Goal: Find specific page/section: Find specific page/section

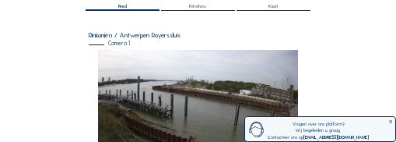
scroll to position [62, 0]
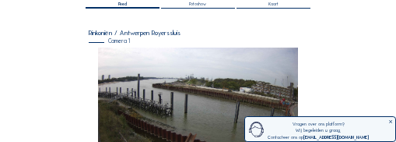
click at [180, 79] on img at bounding box center [198, 104] width 200 height 114
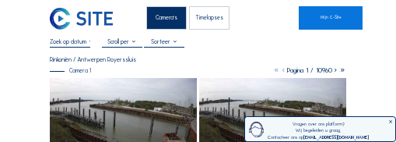
click at [72, 42] on input "text" at bounding box center [70, 41] width 40 height 7
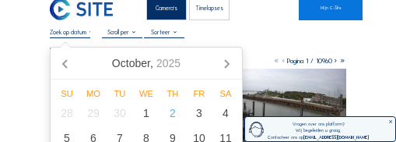
scroll to position [16, 0]
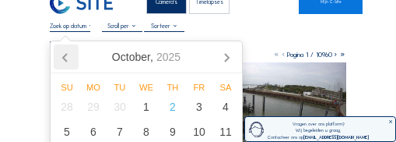
click at [68, 57] on icon at bounding box center [66, 56] width 25 height 25
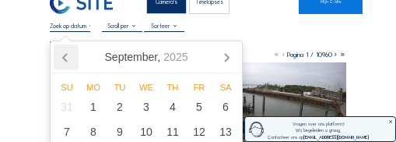
click at [68, 57] on icon at bounding box center [66, 56] width 25 height 25
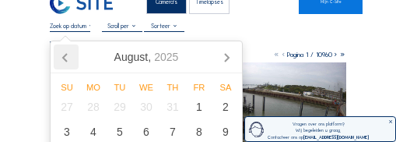
click at [68, 57] on icon at bounding box center [66, 56] width 25 height 25
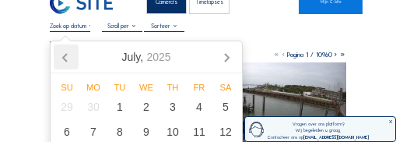
click at [68, 57] on icon at bounding box center [66, 56] width 25 height 25
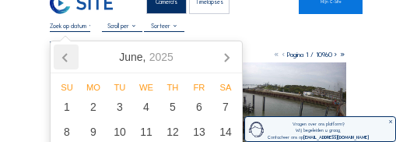
click at [68, 57] on icon at bounding box center [66, 56] width 25 height 25
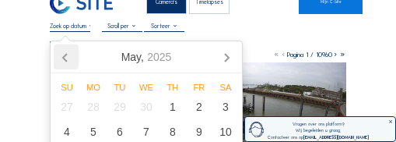
click at [68, 57] on icon at bounding box center [66, 56] width 25 height 25
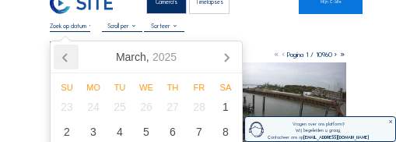
click at [68, 57] on icon at bounding box center [66, 56] width 25 height 25
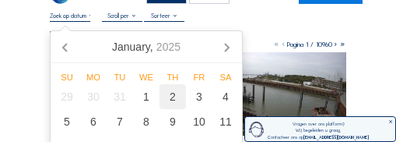
scroll to position [31, 0]
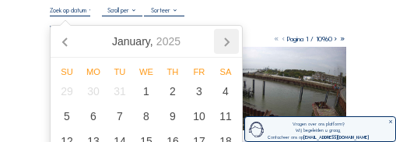
click at [226, 46] on icon at bounding box center [226, 41] width 25 height 25
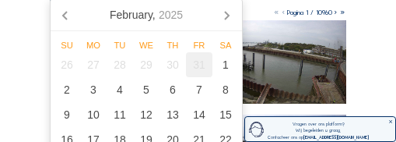
scroll to position [62, 0]
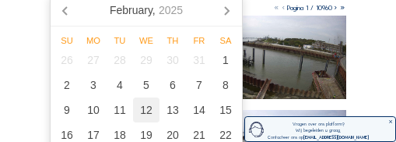
click at [152, 107] on div "12" at bounding box center [146, 109] width 26 height 25
type input "[DATE] 14:34"
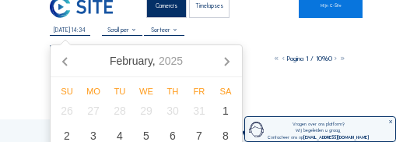
scroll to position [16, 0]
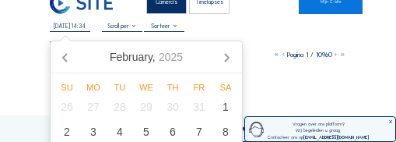
click at [254, 37] on div "[DATE] 14:34 Volledig [PERSON_NAME] Rinkoniën / Antwerpen Royerssluis Camera 1 …" at bounding box center [198, 59] width 297 height 72
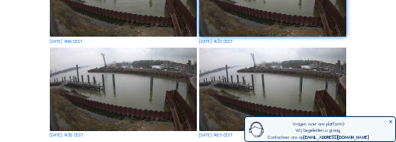
scroll to position [731, 0]
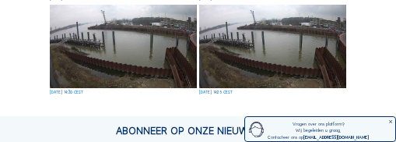
click at [246, 53] on img at bounding box center [273, 46] width 148 height 83
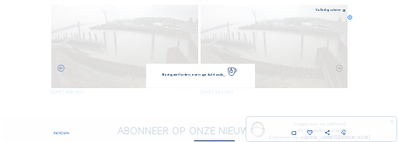
scroll to position [736, 0]
